Goal: Information Seeking & Learning: Learn about a topic

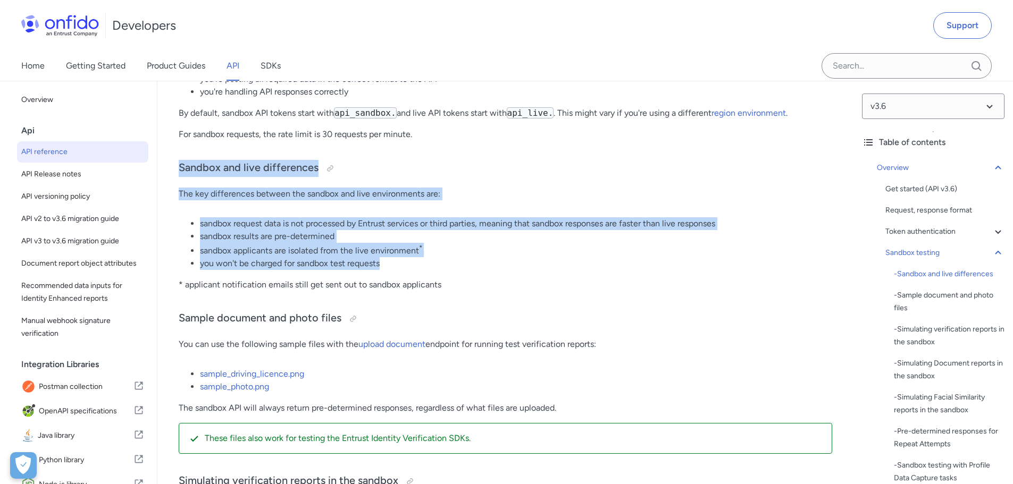
drag, startPoint x: 181, startPoint y: 176, endPoint x: 434, endPoint y: 269, distance: 270.0
click at [233, 177] on h3 "Sandbox and live differences" at bounding box center [506, 168] width 654 height 17
click at [210, 175] on h3 "Sandbox and live differences" at bounding box center [506, 168] width 654 height 17
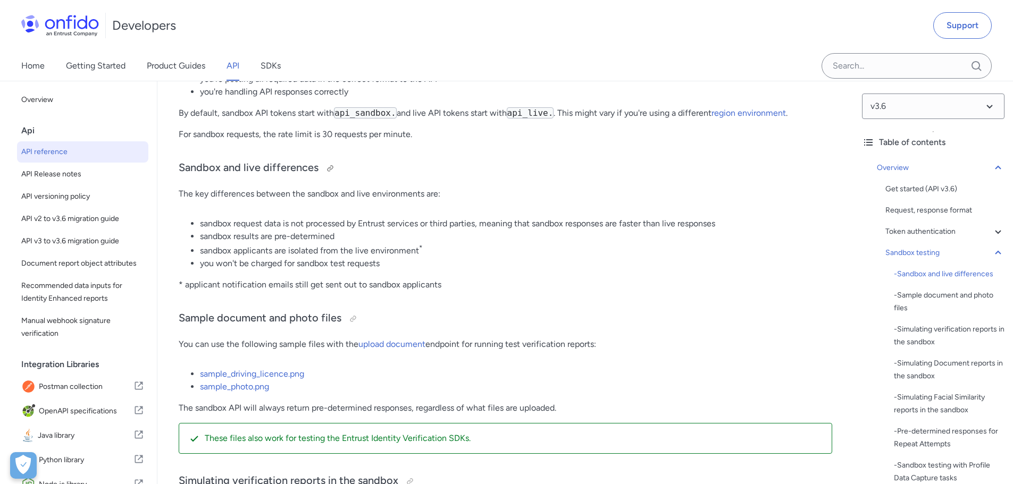
click at [259, 177] on h3 "Sandbox and live differences" at bounding box center [506, 168] width 654 height 17
drag, startPoint x: 248, startPoint y: 177, endPoint x: 254, endPoint y: 177, distance: 5.8
click at [254, 177] on h3 "Sandbox and live differences" at bounding box center [506, 168] width 654 height 17
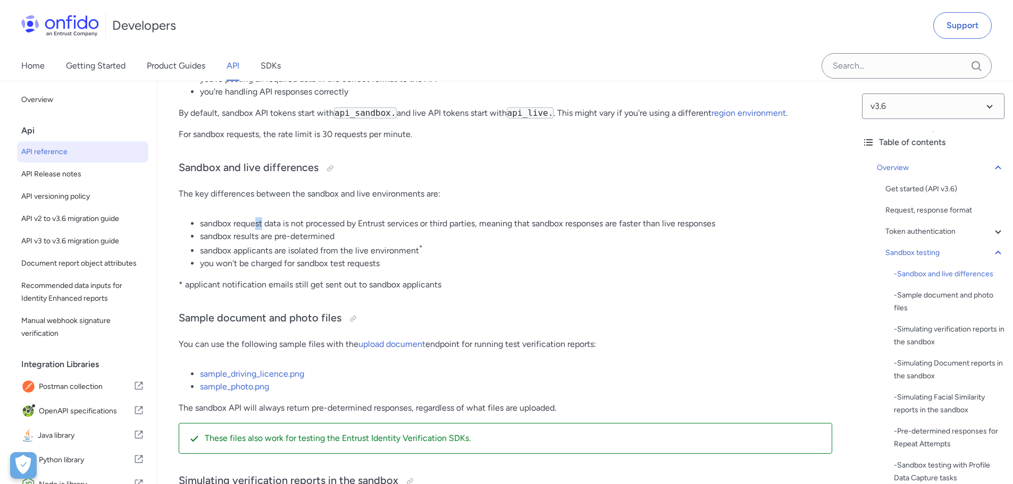
drag, startPoint x: 262, startPoint y: 235, endPoint x: 272, endPoint y: 231, distance: 11.0
click at [263, 230] on li "sandbox request data is not processed by Entrust services or third parties, mea…" at bounding box center [516, 223] width 632 height 13
click at [305, 230] on li "sandbox request data is not processed by Entrust services or third parties, mea…" at bounding box center [516, 223] width 632 height 13
drag, startPoint x: 288, startPoint y: 231, endPoint x: 594, endPoint y: 231, distance: 305.8
click at [594, 230] on li "sandbox request data is not processed by Entrust services or third parties, mea…" at bounding box center [516, 223] width 632 height 13
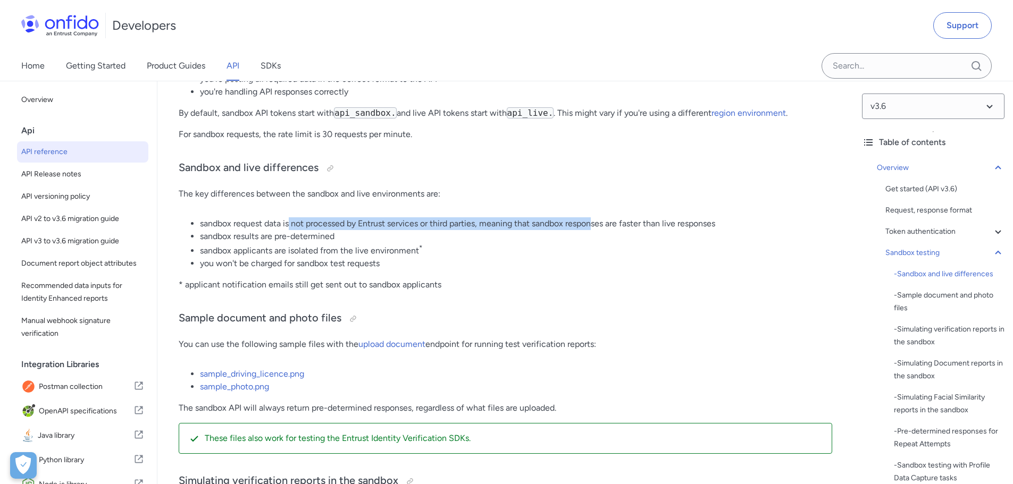
click at [593, 230] on li "sandbox request data is not processed by Entrust services or third parties, mea…" at bounding box center [516, 223] width 632 height 13
drag, startPoint x: 374, startPoint y: 277, endPoint x: 393, endPoint y: 268, distance: 21.2
click at [380, 270] on li "you won't be charged for sandbox test requests" at bounding box center [516, 263] width 632 height 13
click at [406, 267] on li "you won't be charged for sandbox test requests" at bounding box center [516, 263] width 632 height 13
click at [403, 270] on li "you won't be charged for sandbox test requests" at bounding box center [516, 263] width 632 height 13
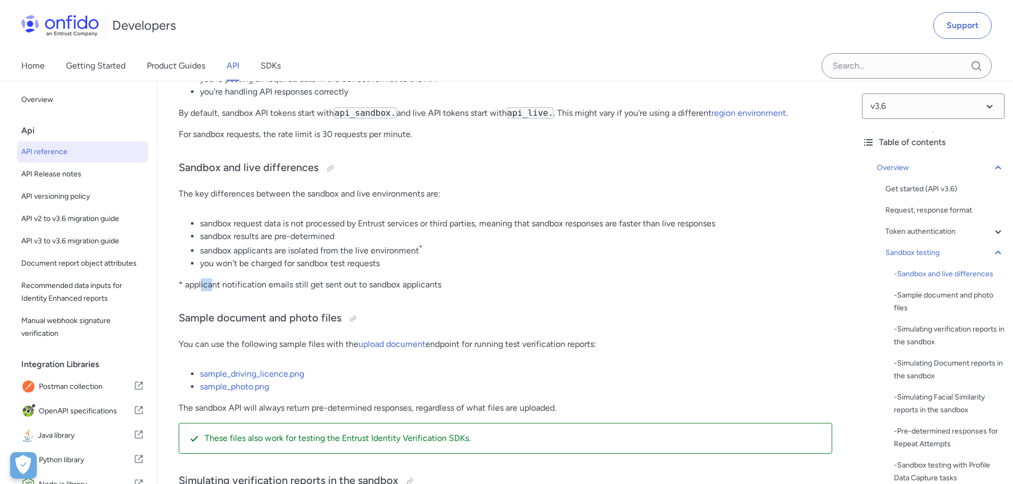
click at [273, 286] on p "* applicant notification emails still get sent out to sandbox applicants" at bounding box center [506, 285] width 654 height 13
